Goal: Information Seeking & Learning: Find specific fact

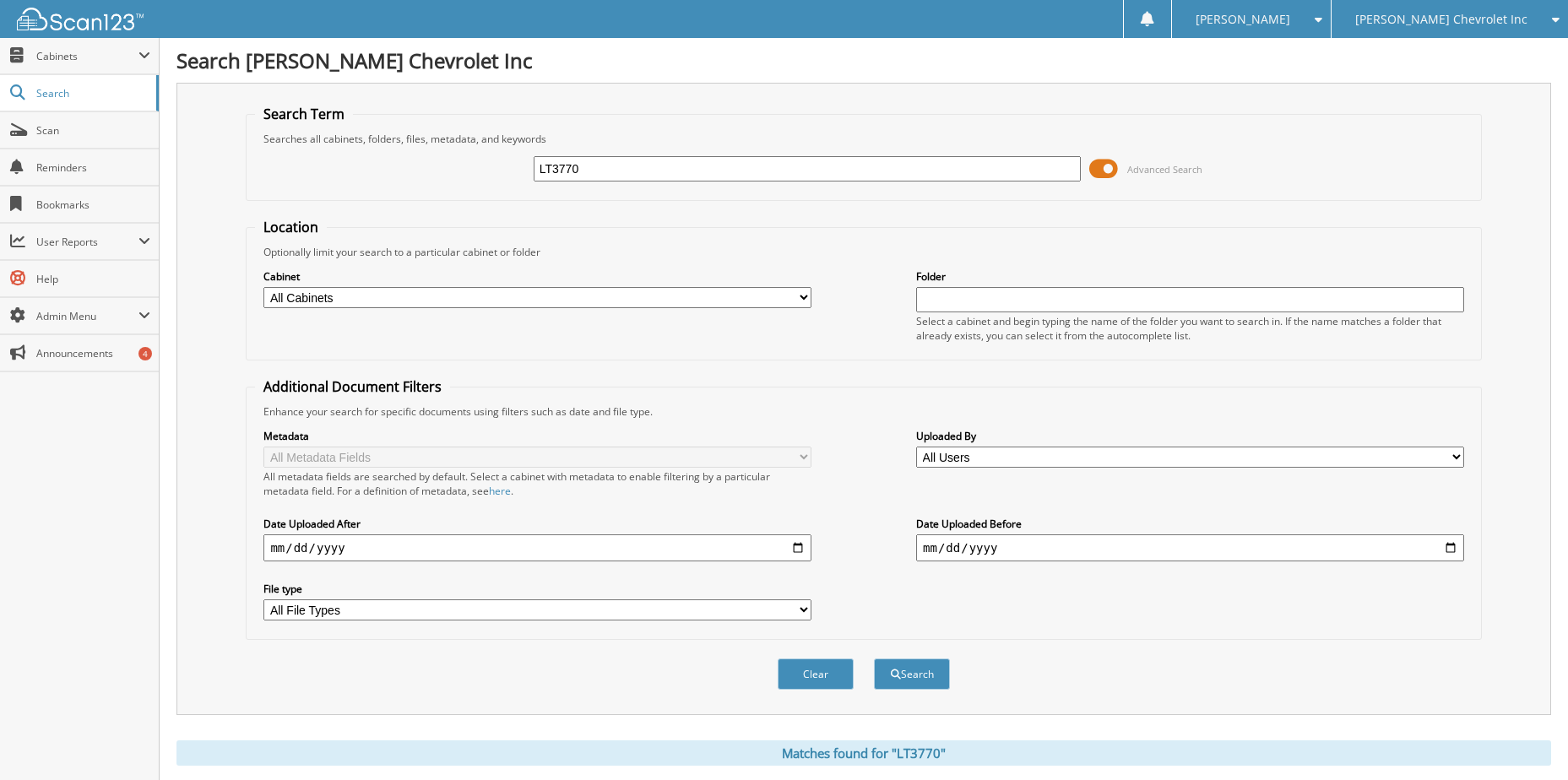
click at [575, 184] on div "LT3770 Advanced Search" at bounding box center [864, 168] width 1217 height 46
drag, startPoint x: 573, startPoint y: 172, endPoint x: 564, endPoint y: 180, distance: 12.0
click at [565, 179] on input "LT3770" at bounding box center [808, 168] width 548 height 25
click at [564, 180] on input "LT3770" at bounding box center [808, 168] width 548 height 25
click at [570, 172] on input "LT3770" at bounding box center [808, 168] width 548 height 25
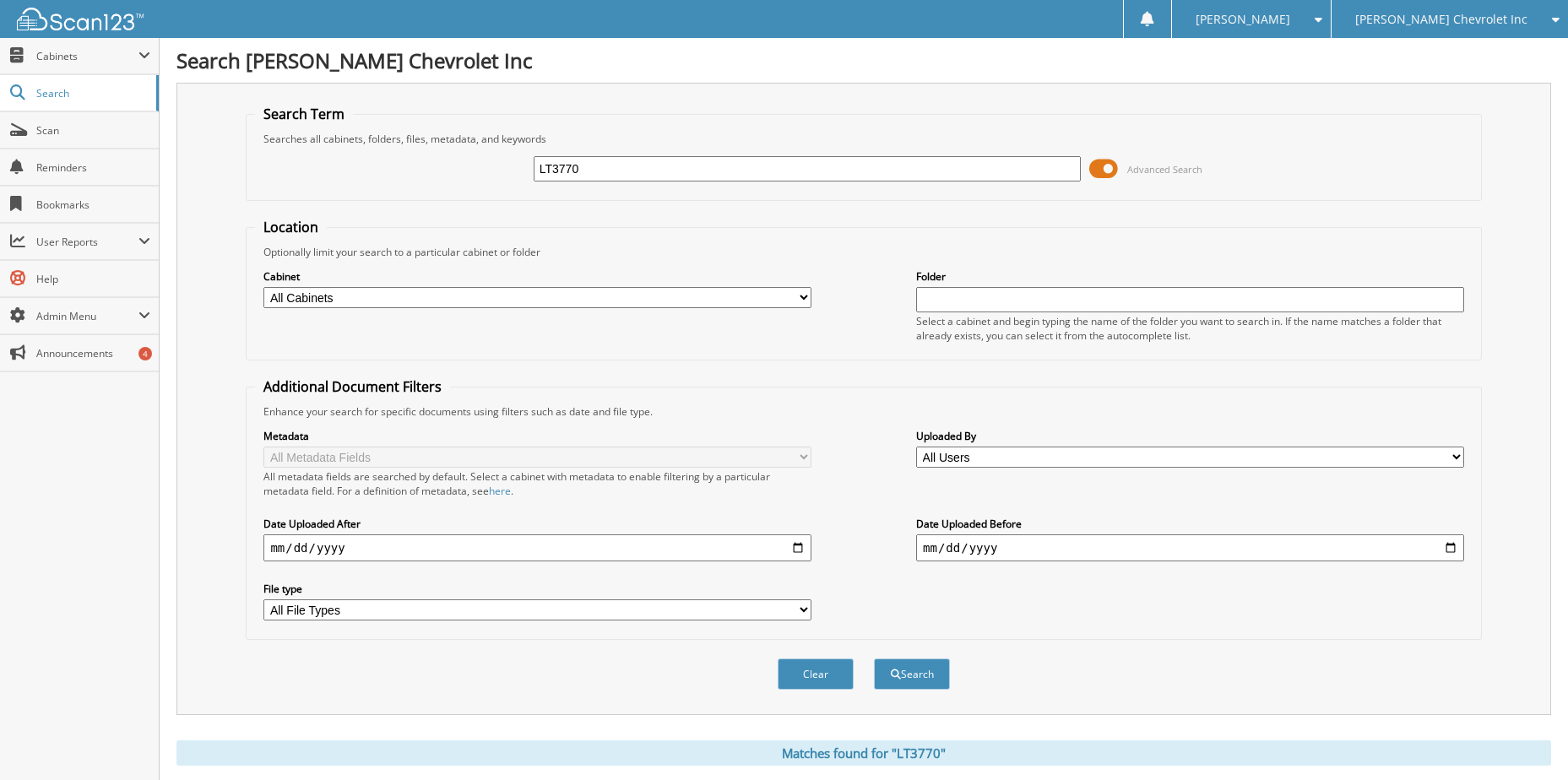
click at [570, 172] on input "LT3770" at bounding box center [808, 168] width 548 height 25
type input "[US_VEHICLE_IDENTIFICATION_NUMBER]"
click at [874, 658] on button "Search" at bounding box center [912, 674] width 76 height 31
click at [615, 167] on input "[US_VEHICLE_IDENTIFICATION_NUMBER]" at bounding box center [808, 168] width 548 height 25
